Goal: Task Accomplishment & Management: Manage account settings

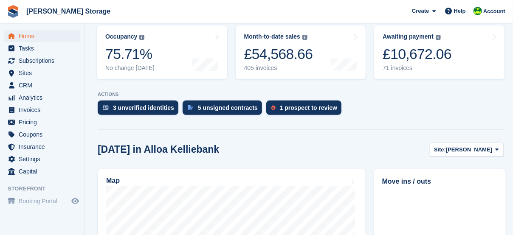
scroll to position [113, 0]
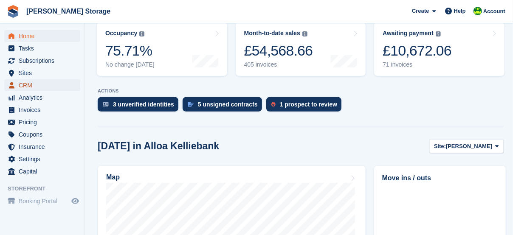
click at [32, 85] on span "CRM" at bounding box center [44, 85] width 51 height 12
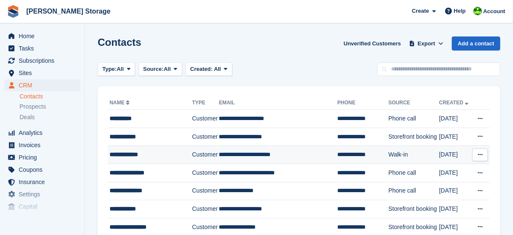
click at [145, 154] on div "**********" at bounding box center [149, 154] width 79 height 9
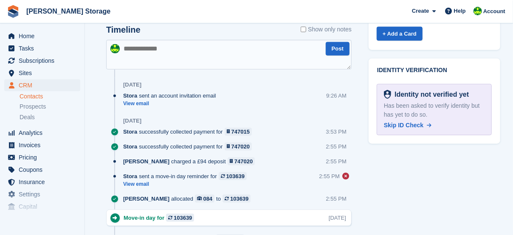
scroll to position [425, 0]
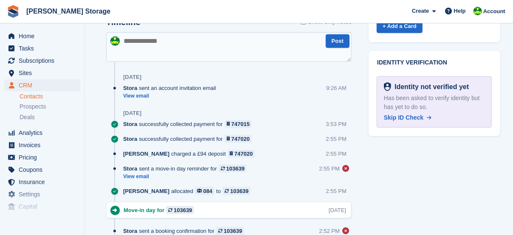
click at [141, 177] on link "View email" at bounding box center [187, 176] width 128 height 7
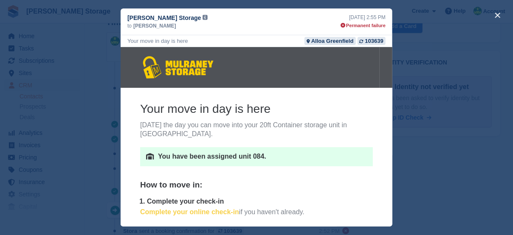
scroll to position [0, 0]
click at [500, 16] on button "close" at bounding box center [498, 15] width 14 height 14
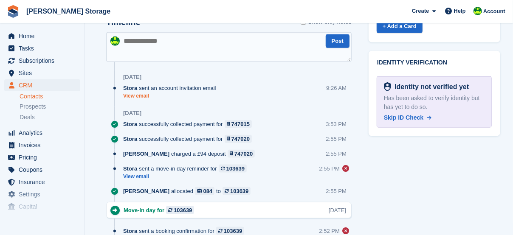
click at [142, 93] on link "View email" at bounding box center [171, 96] width 97 height 7
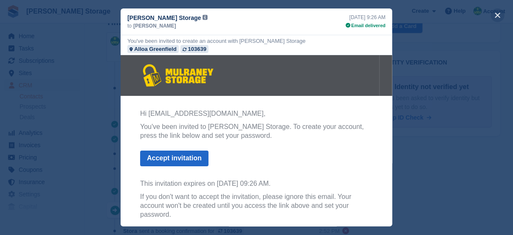
click at [498, 17] on button "close" at bounding box center [498, 15] width 14 height 14
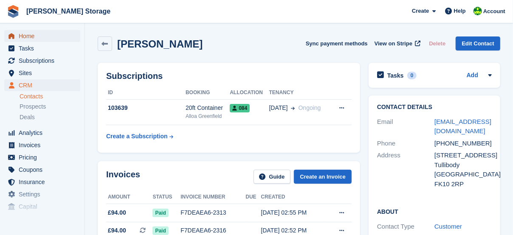
click at [34, 37] on span "Home" at bounding box center [44, 36] width 51 height 12
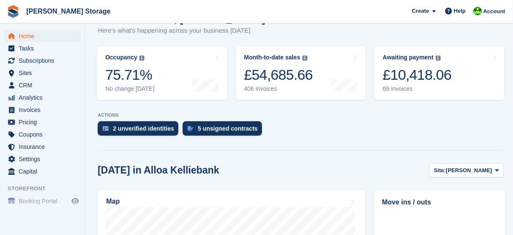
scroll to position [113, 0]
